Goal: Transaction & Acquisition: Purchase product/service

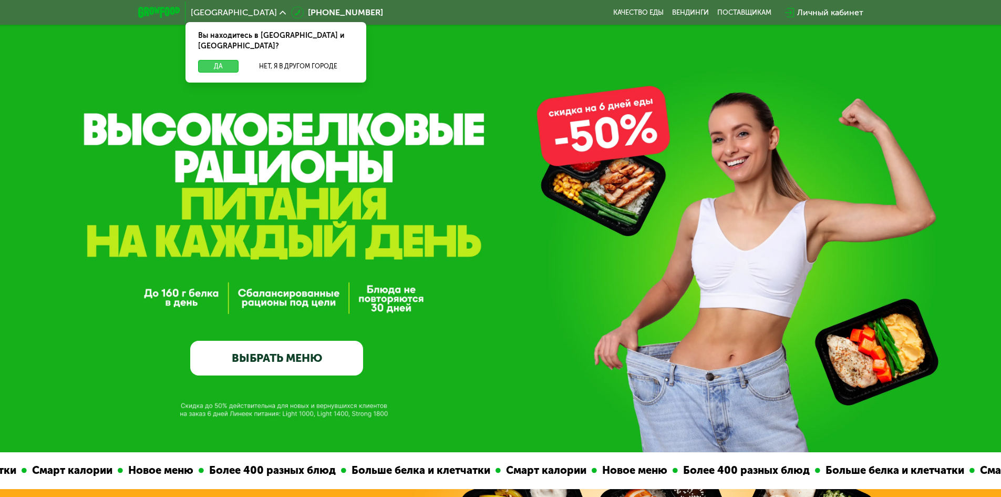
click at [207, 60] on button "Да" at bounding box center [218, 66] width 40 height 13
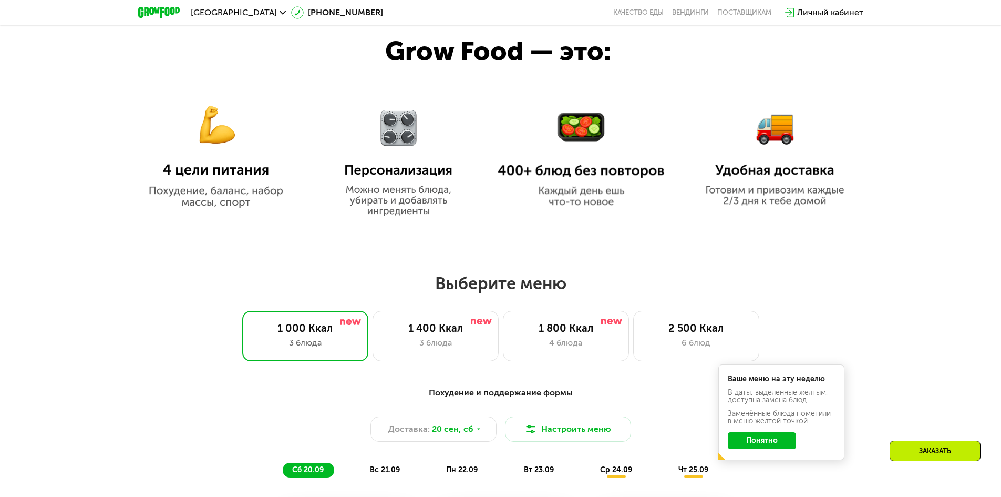
scroll to position [683, 0]
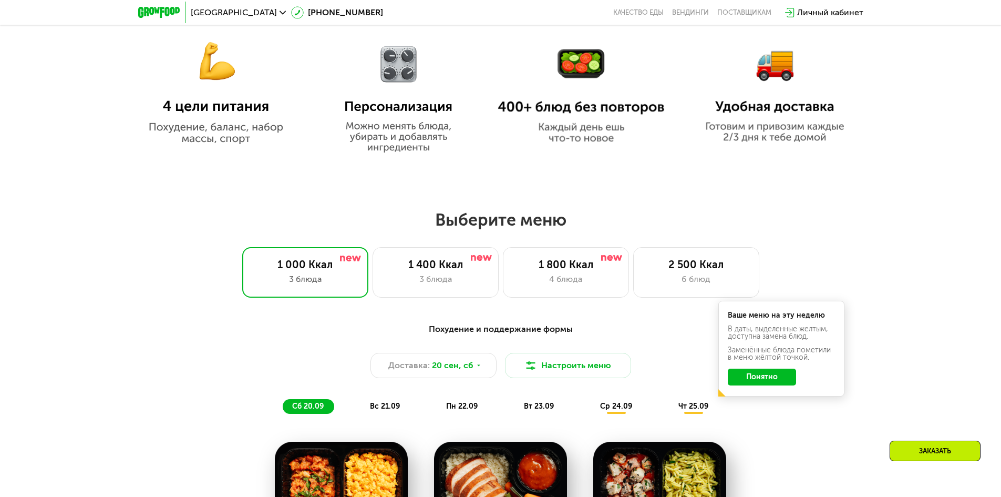
click at [760, 385] on button "Понятно" at bounding box center [762, 377] width 68 height 17
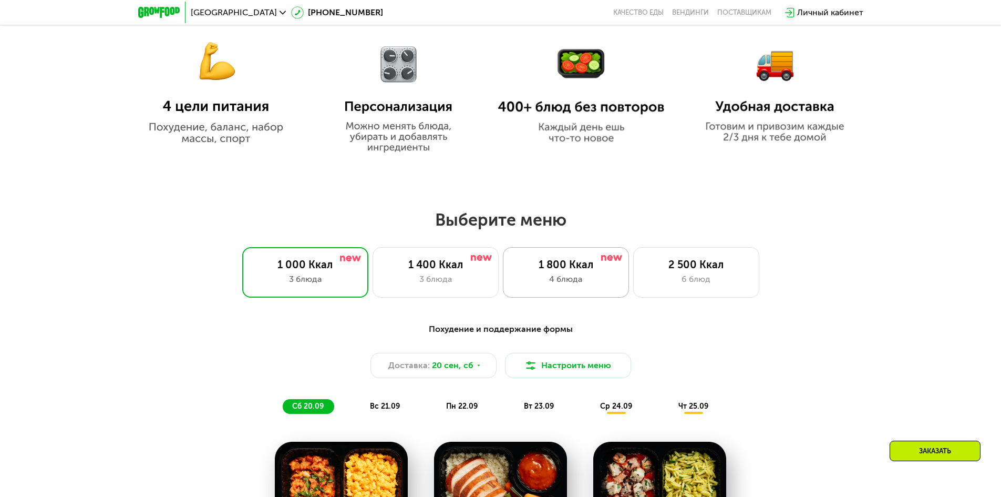
click at [580, 271] on div "1 800 Ккал" at bounding box center [566, 264] width 104 height 13
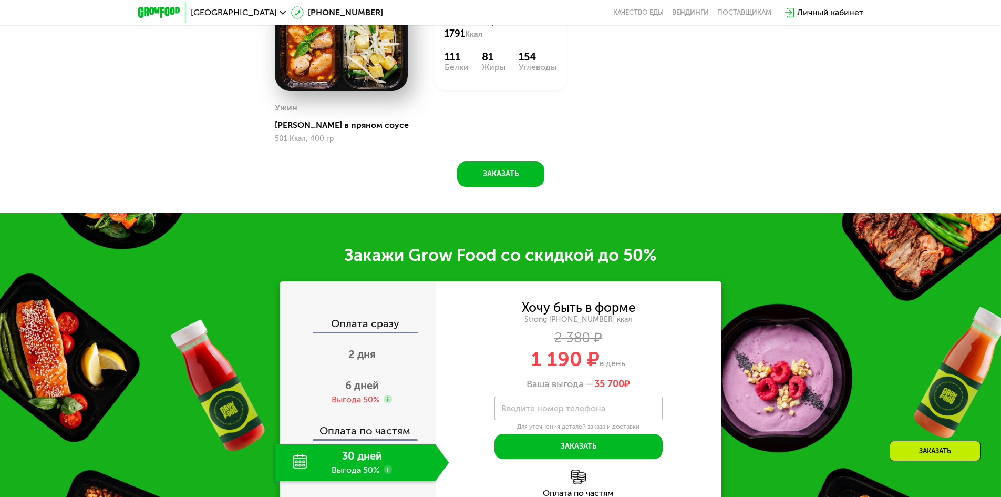
scroll to position [1262, 0]
